Goal: Check status: Check status

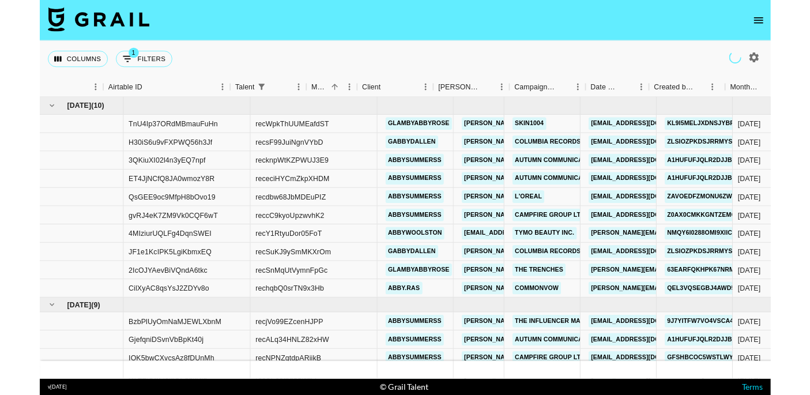
scroll to position [0, 167]
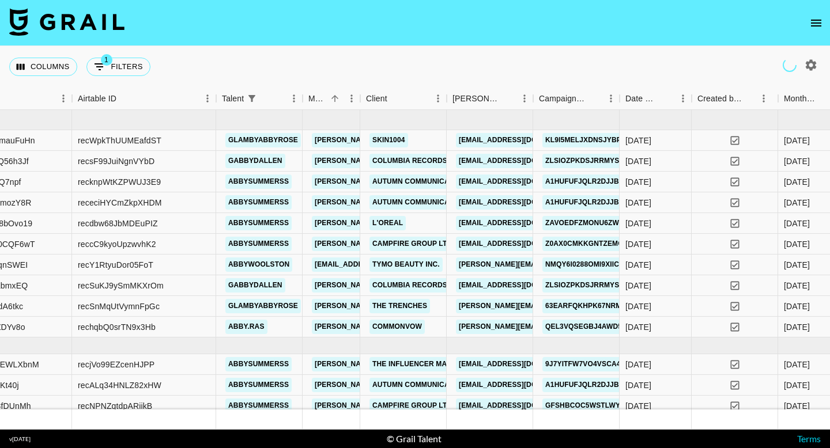
click at [813, 67] on icon "button" at bounding box center [811, 64] width 11 height 11
select select "[DATE]"
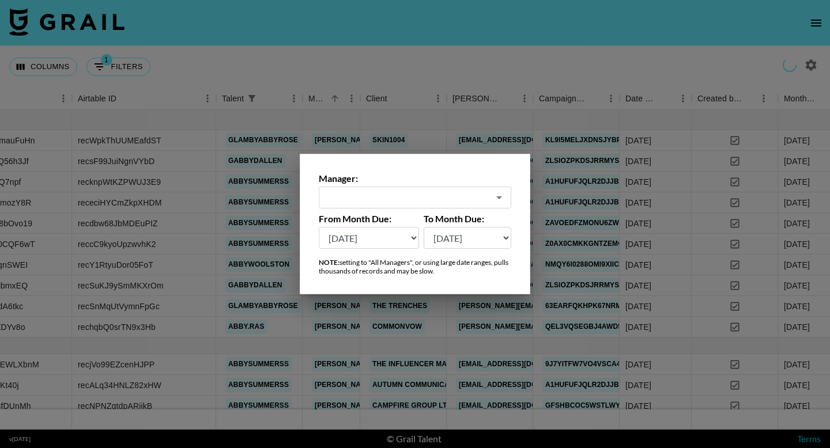
type input "All Managers (Slow)"
click at [481, 63] on div at bounding box center [415, 224] width 830 height 448
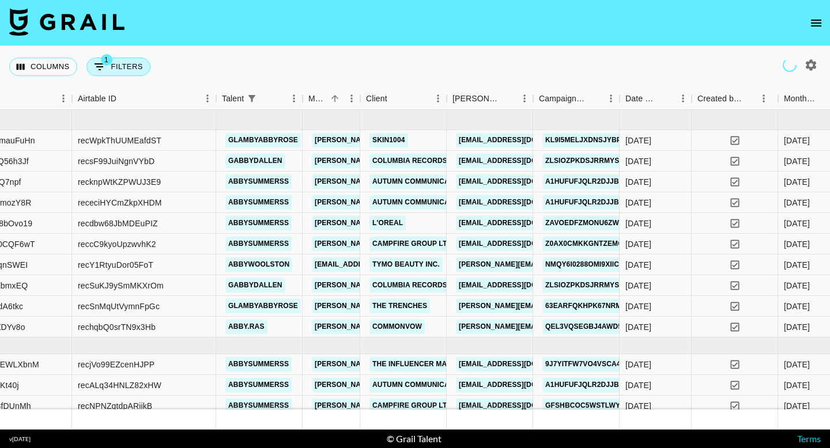
click at [114, 70] on button "1 Filters" at bounding box center [118, 67] width 64 height 18
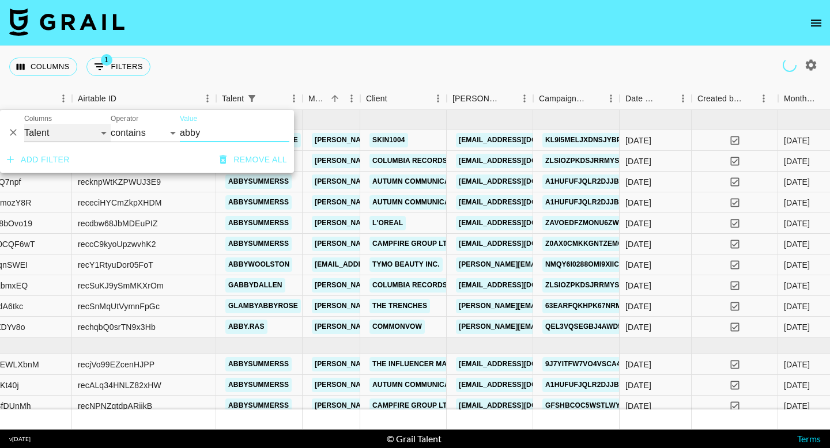
click at [84, 137] on select "Grail Platform ID Airtable ID Talent Manager Client [PERSON_NAME] Campaign (Typ…" at bounding box center [67, 133] width 86 height 18
select select "campaign"
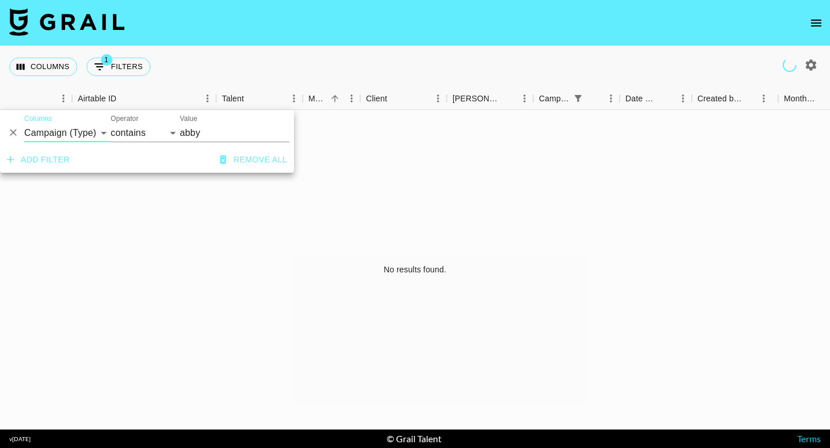
click at [196, 134] on input "abby" at bounding box center [235, 133] width 110 height 18
click at [211, 135] on input "abby" at bounding box center [235, 133] width 110 height 18
type input "a"
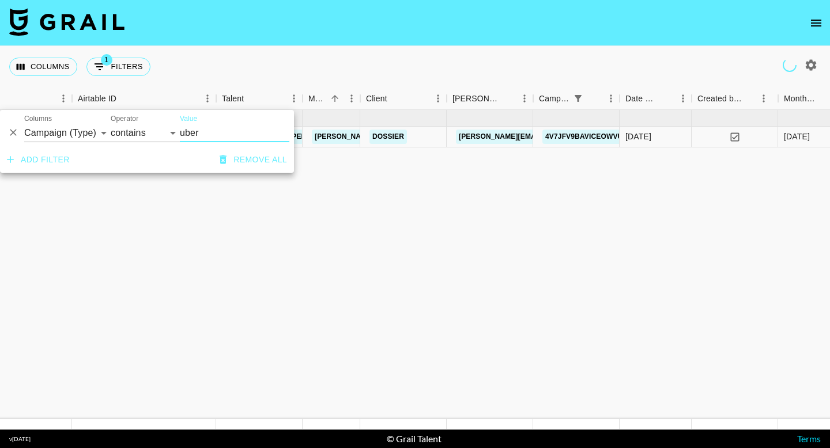
type input "uber"
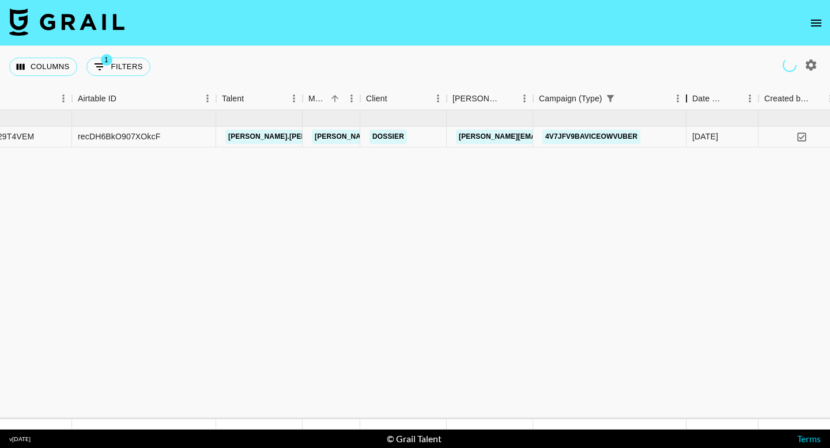
drag, startPoint x: 650, startPoint y: 93, endPoint x: 689, endPoint y: 95, distance: 39.8
click at [689, 95] on div "Campaign (Type)" at bounding box center [686, 99] width 14 height 22
